Goal: Navigation & Orientation: Find specific page/section

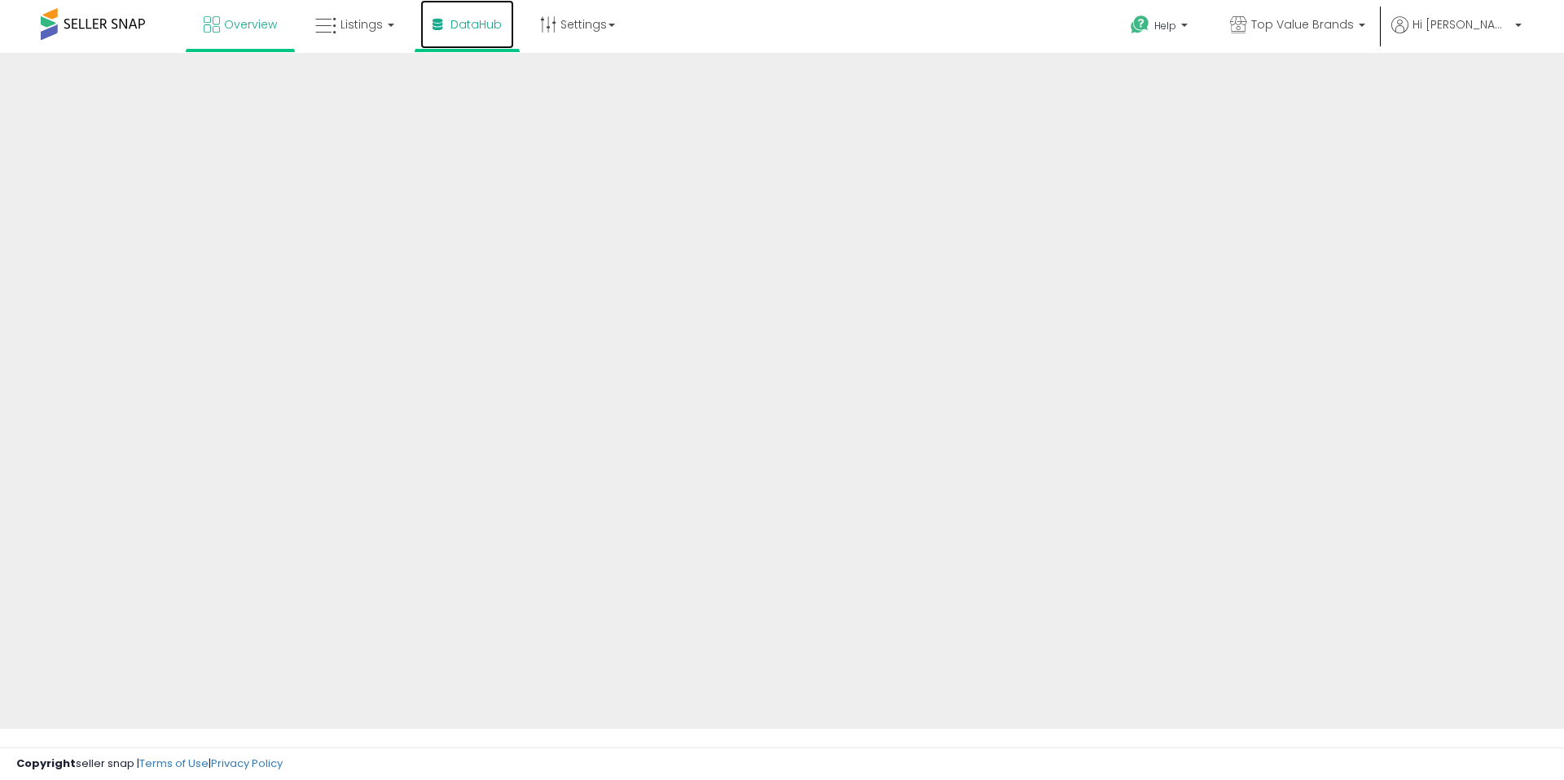
click at [462, 26] on span "DataHub" at bounding box center [475, 24] width 51 height 16
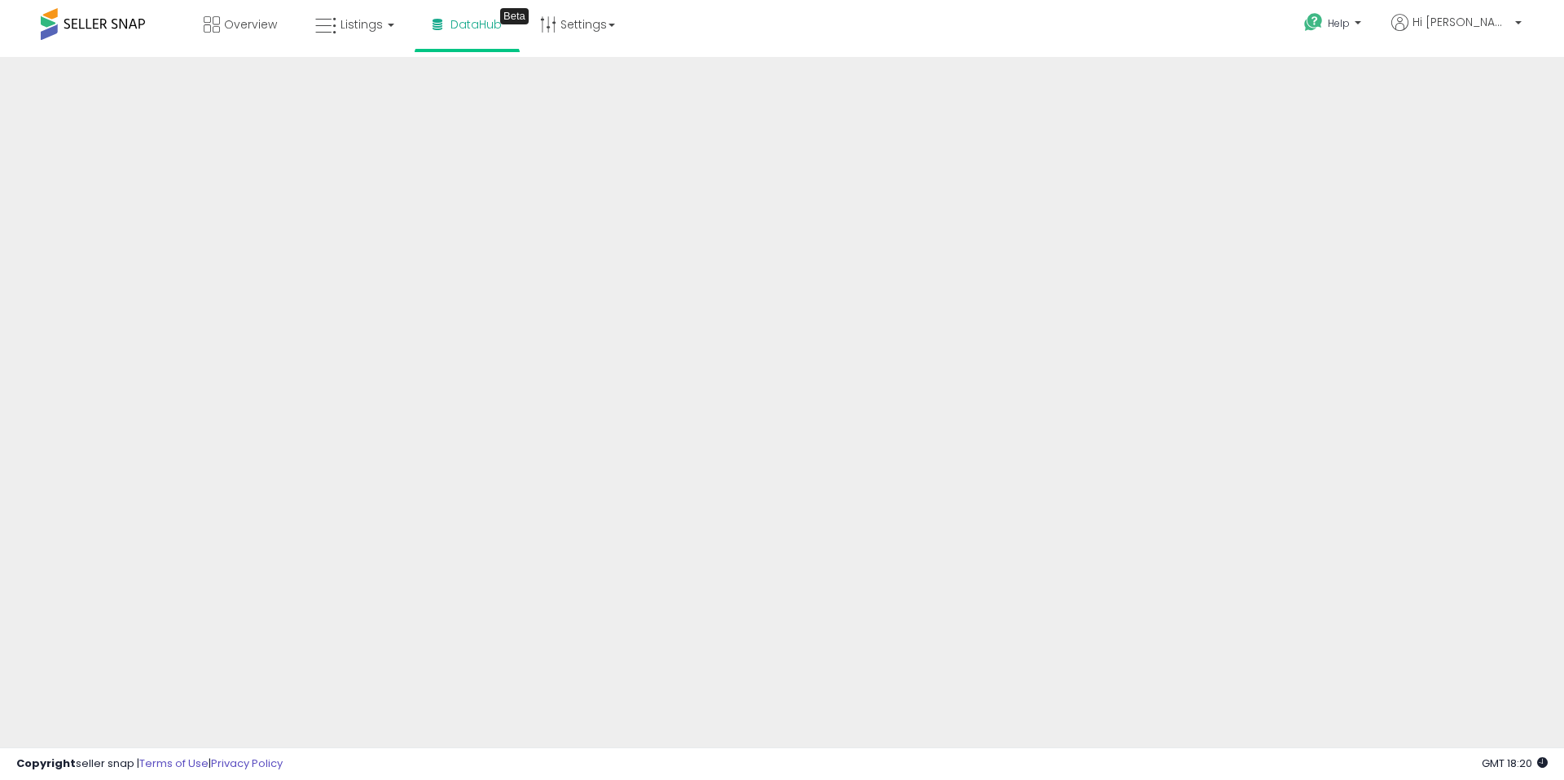
click at [1053, 20] on div "Help Contact Support Search Knowledge Hub Request a Feature Account" at bounding box center [1280, 34] width 517 height 69
click at [801, 54] on div "Overview Listings DataHub Beta" at bounding box center [505, 34] width 1034 height 69
